Goal: Find specific page/section: Find specific page/section

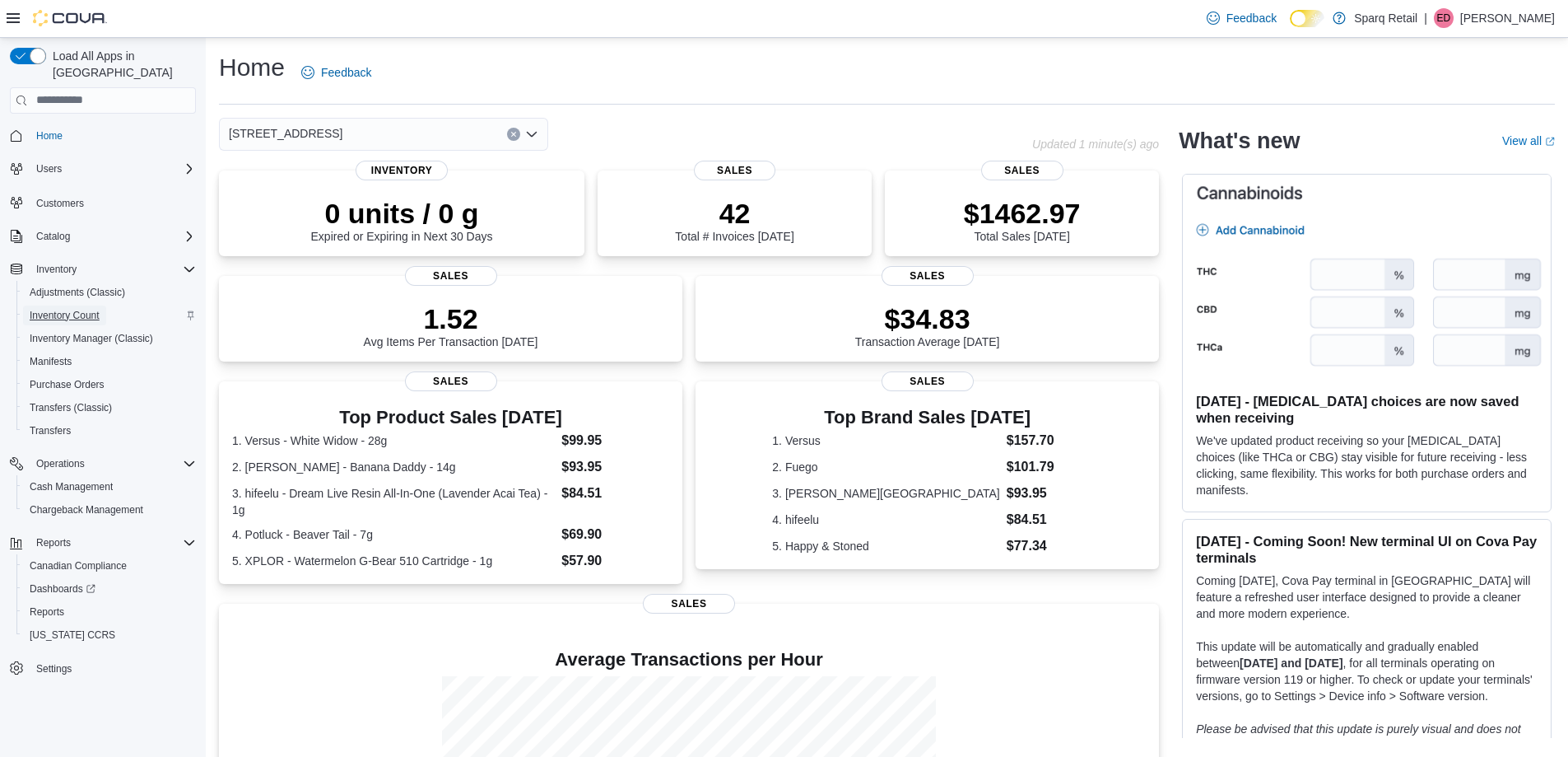
click at [67, 308] on span "Inventory Count" at bounding box center [64, 315] width 70 height 13
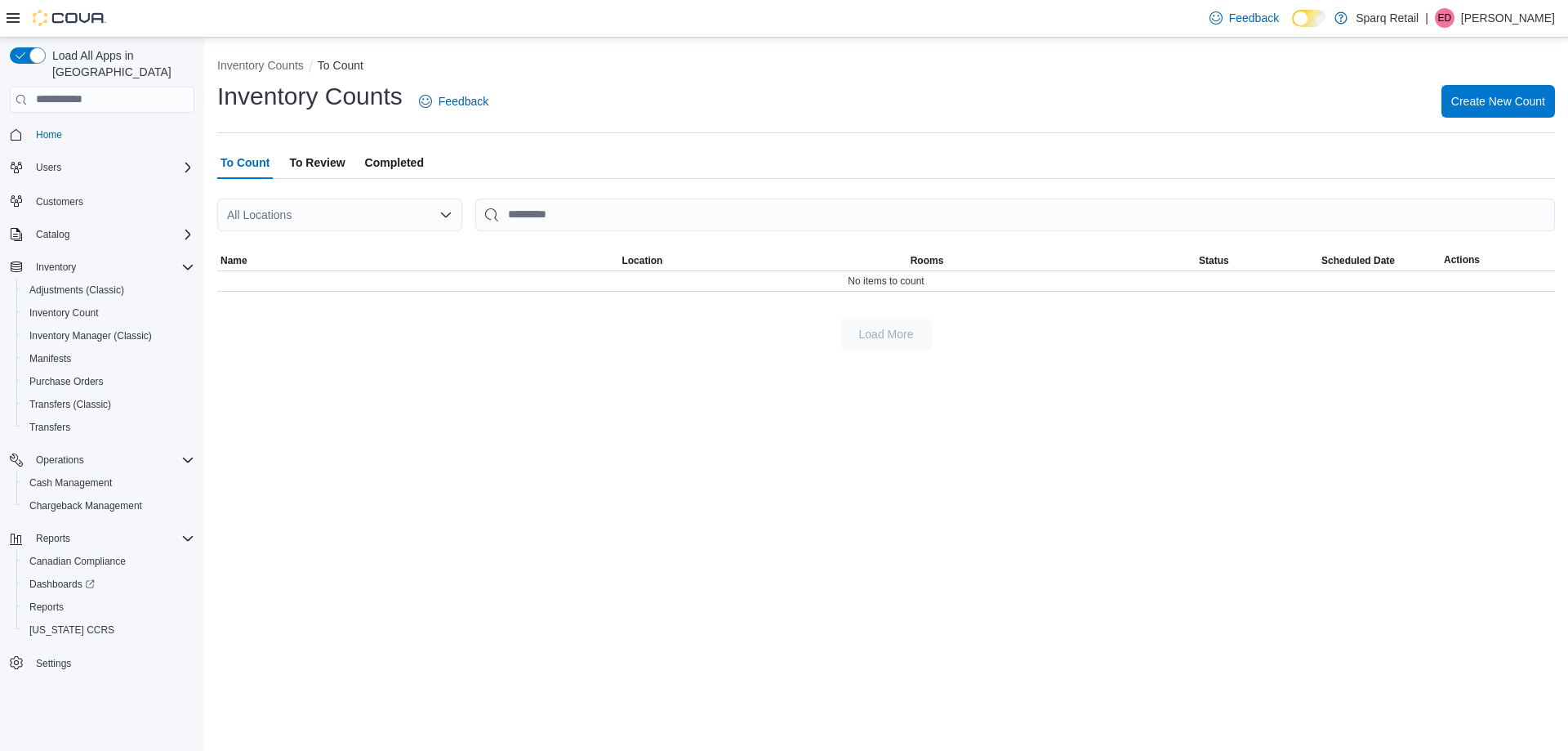
click at [320, 160] on span "To Review" at bounding box center [316, 162] width 55 height 33
click at [253, 163] on span "To Count" at bounding box center [245, 162] width 49 height 33
click at [399, 168] on span "Completed" at bounding box center [394, 162] width 59 height 33
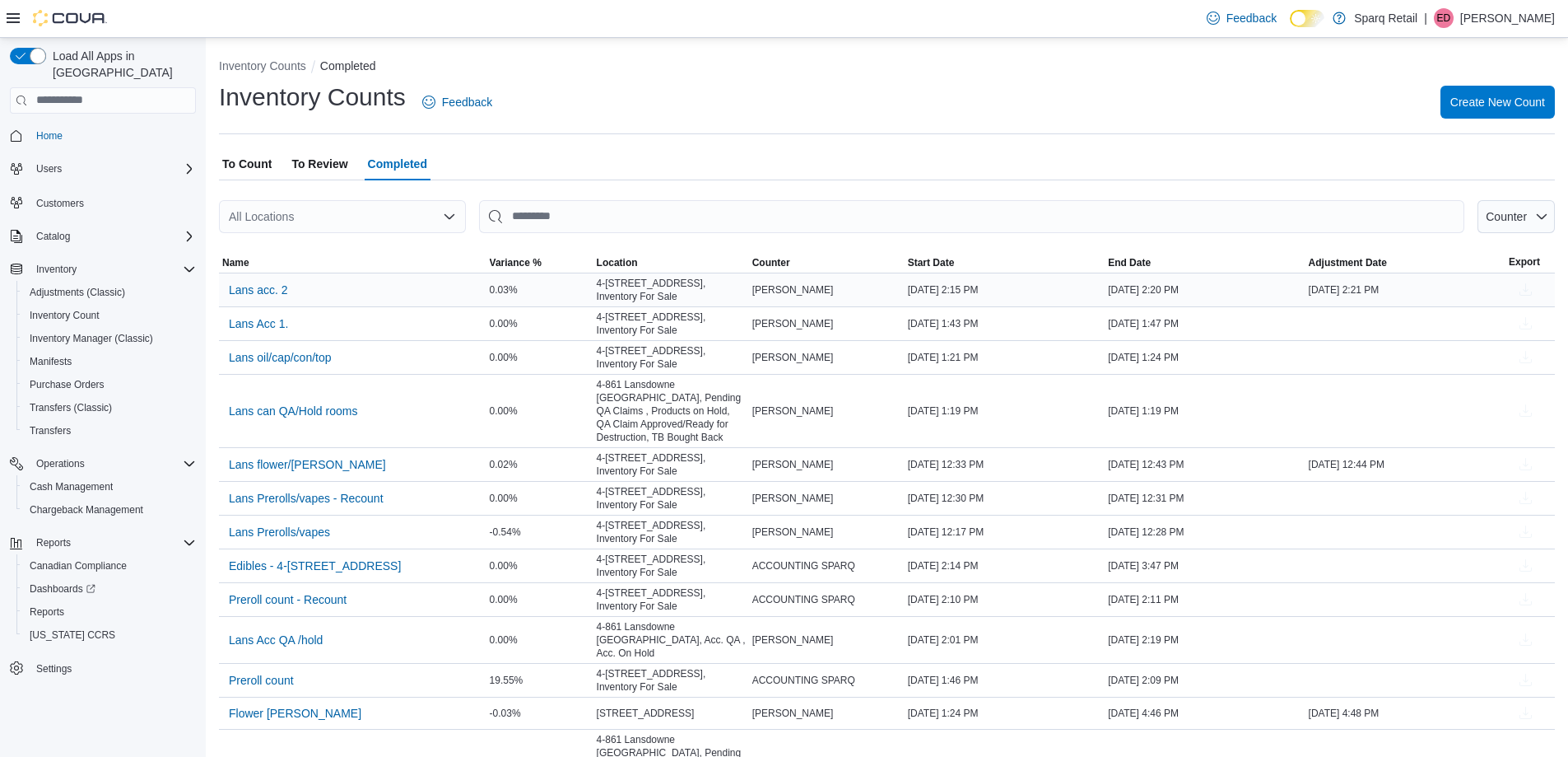
click at [855, 295] on div "Taylor Green" at bounding box center [827, 290] width 155 height 20
